Goal: Communication & Community: Share content

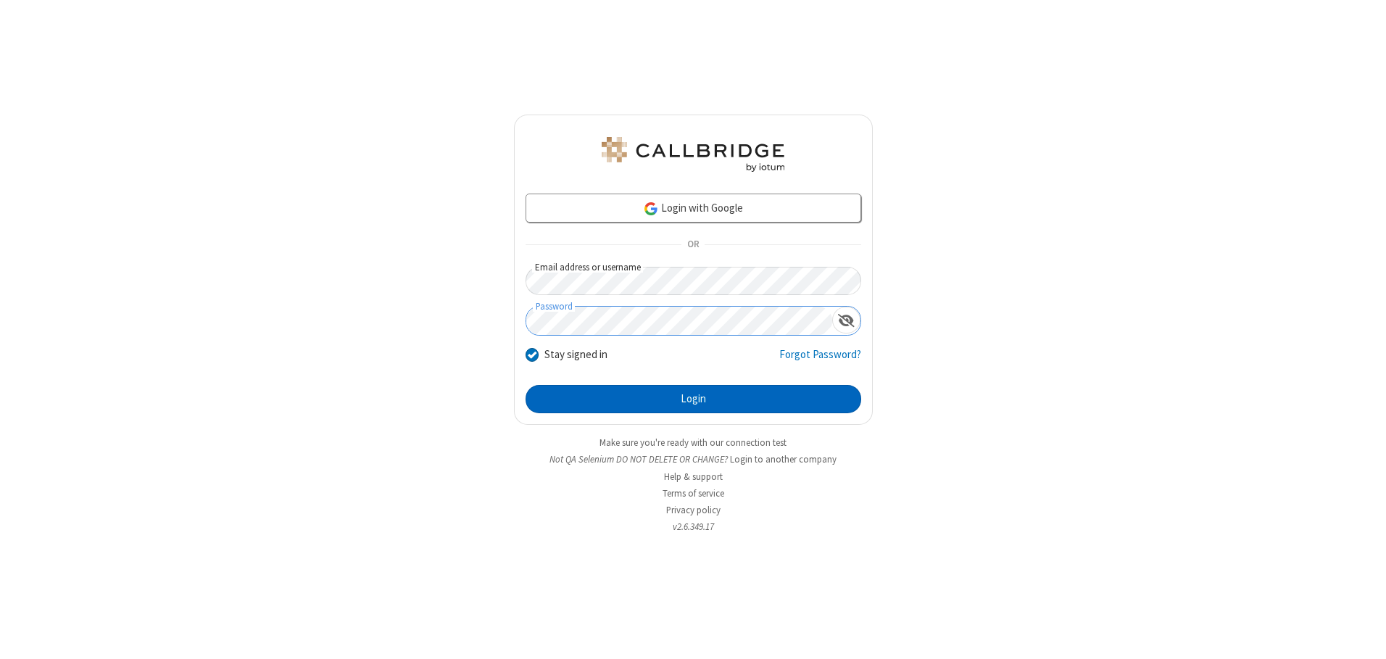
click at [693, 399] on button "Login" at bounding box center [693, 399] width 336 height 29
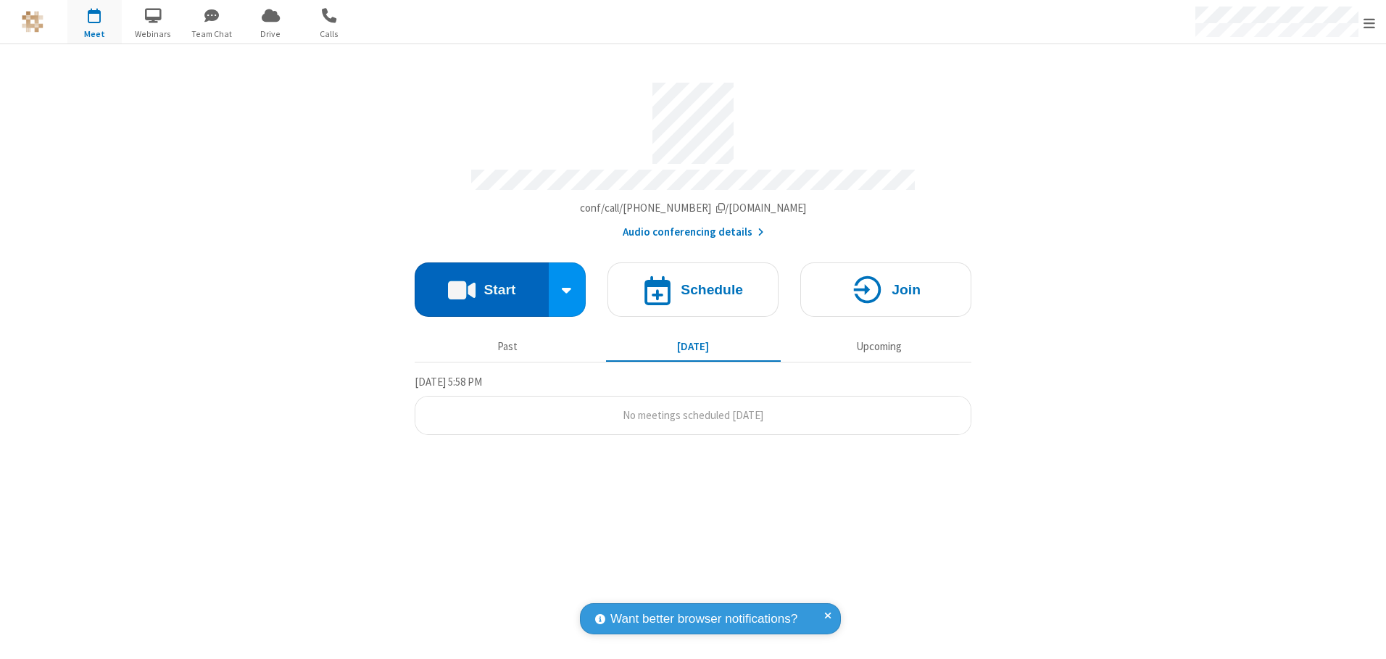
click at [481, 284] on button "Start" at bounding box center [482, 289] width 134 height 54
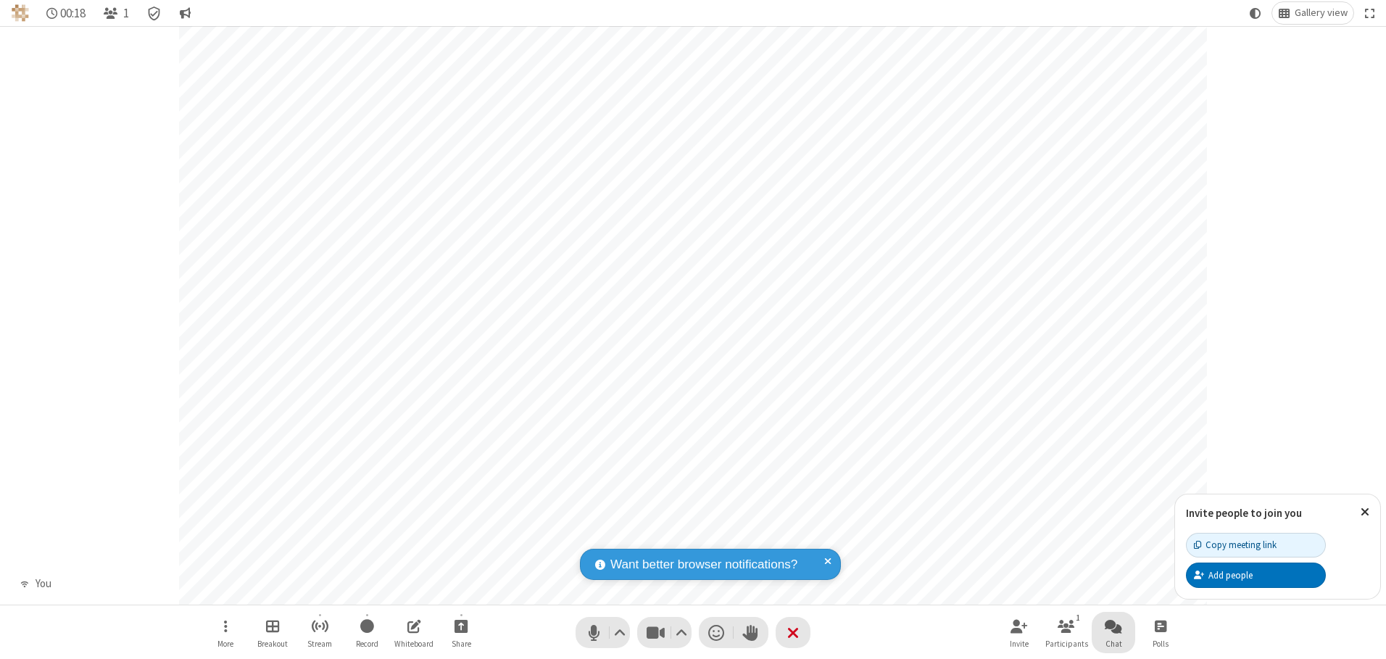
click at [1113, 625] on span "Open chat" at bounding box center [1113, 626] width 17 height 18
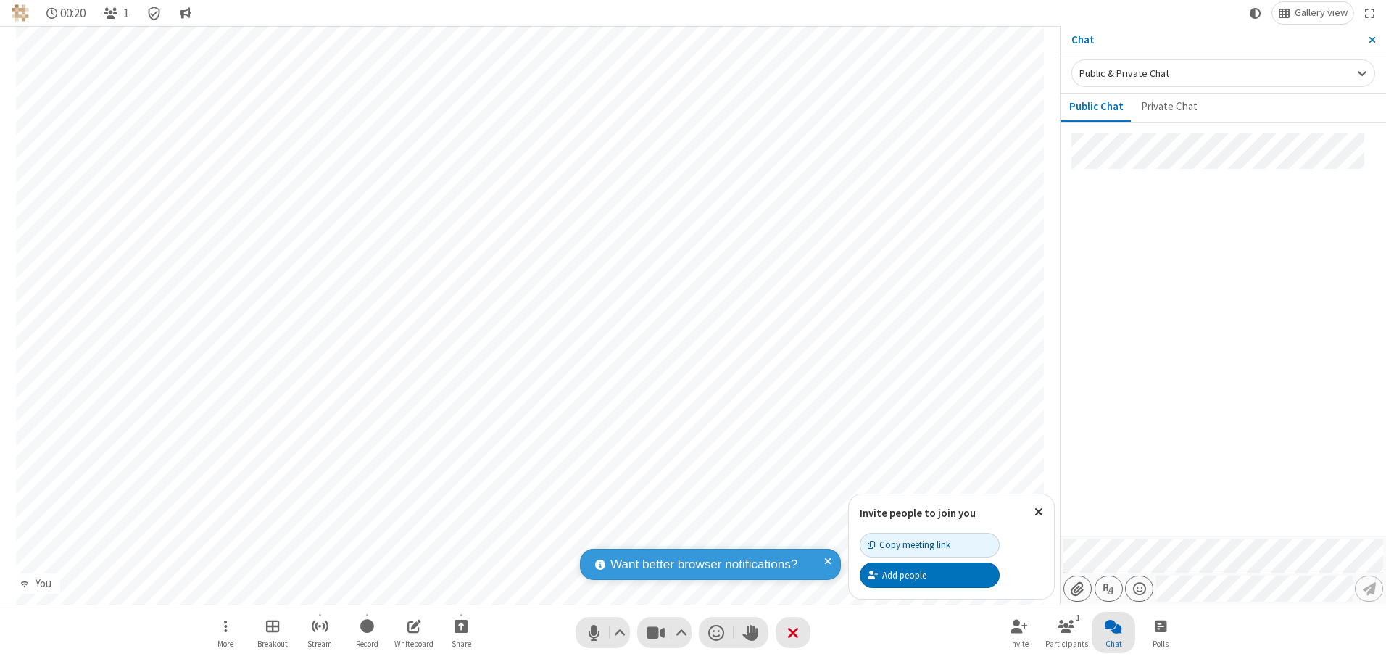
type input "C:\fakepath\doc_test.docx"
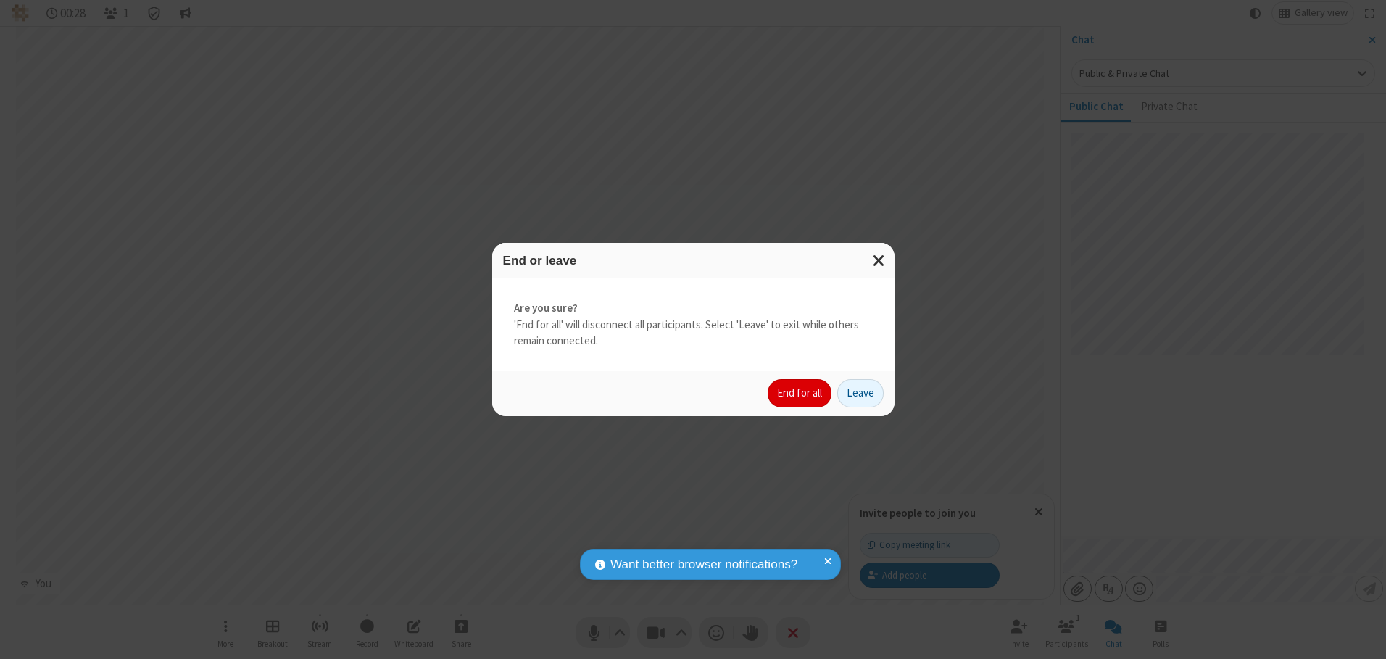
click at [800, 393] on button "End for all" at bounding box center [800, 393] width 64 height 29
